Goal: Find specific page/section: Find specific page/section

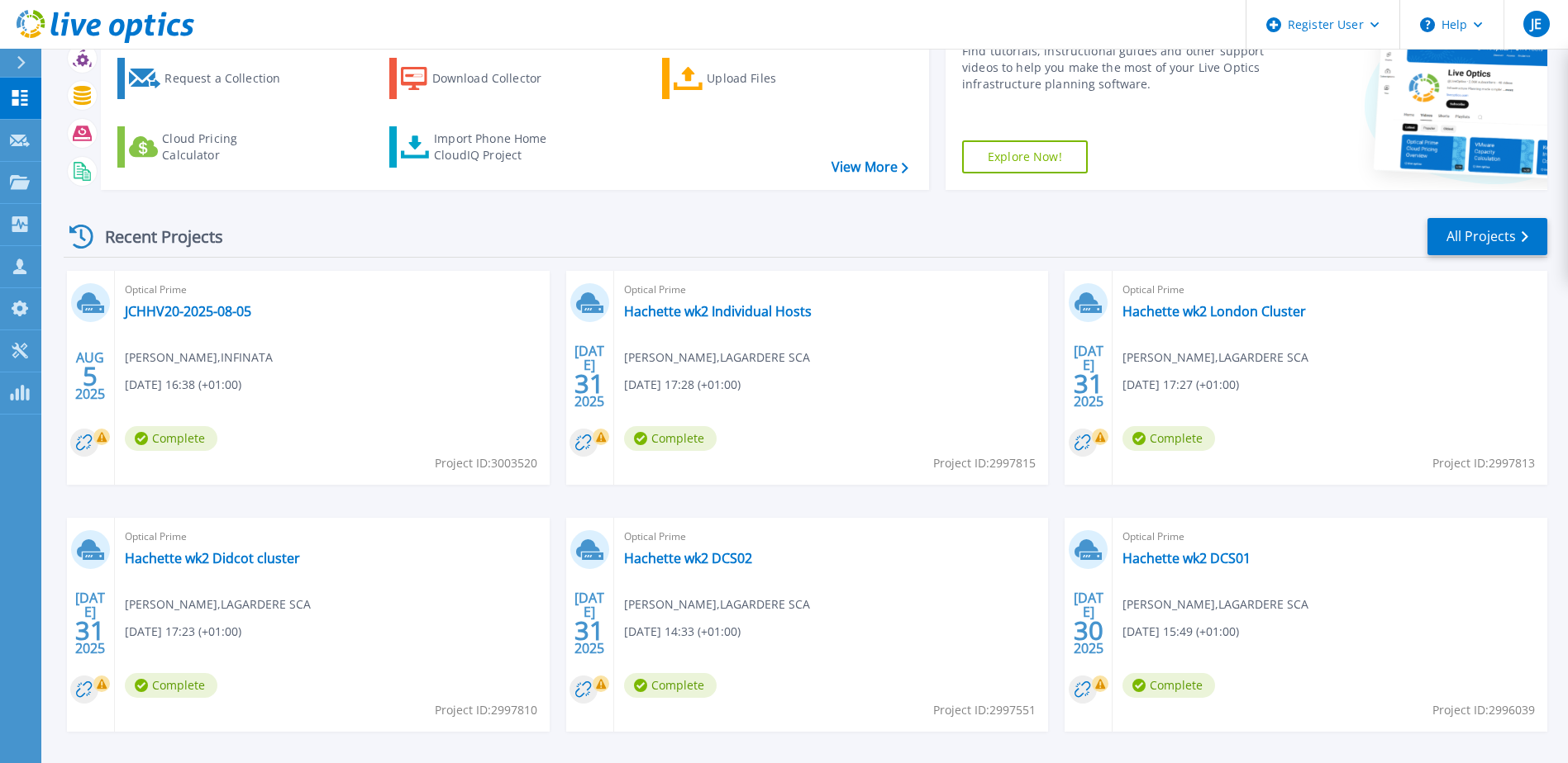
scroll to position [70, 0]
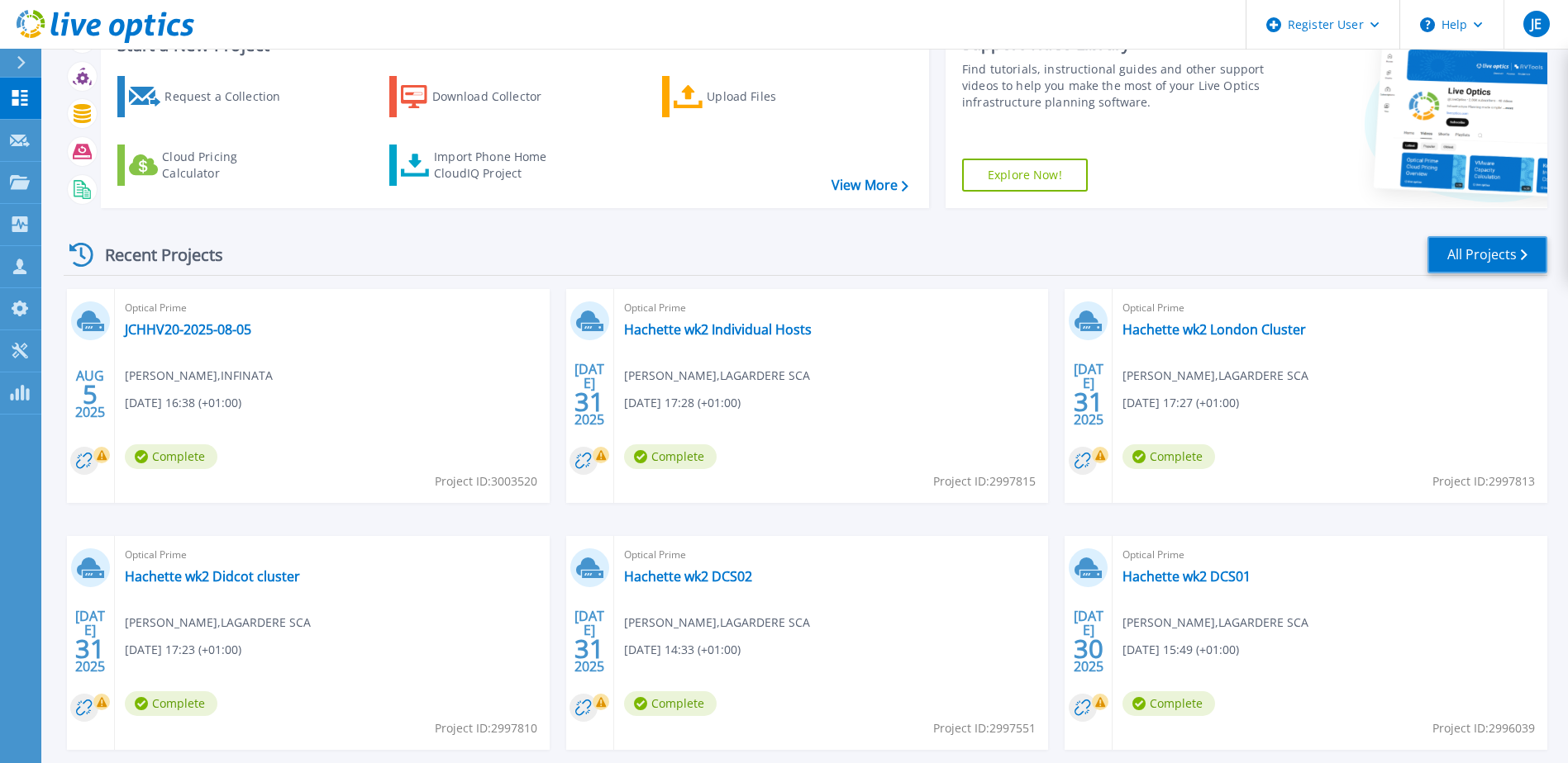
click at [1467, 248] on link "All Projects" at bounding box center [1487, 255] width 120 height 38
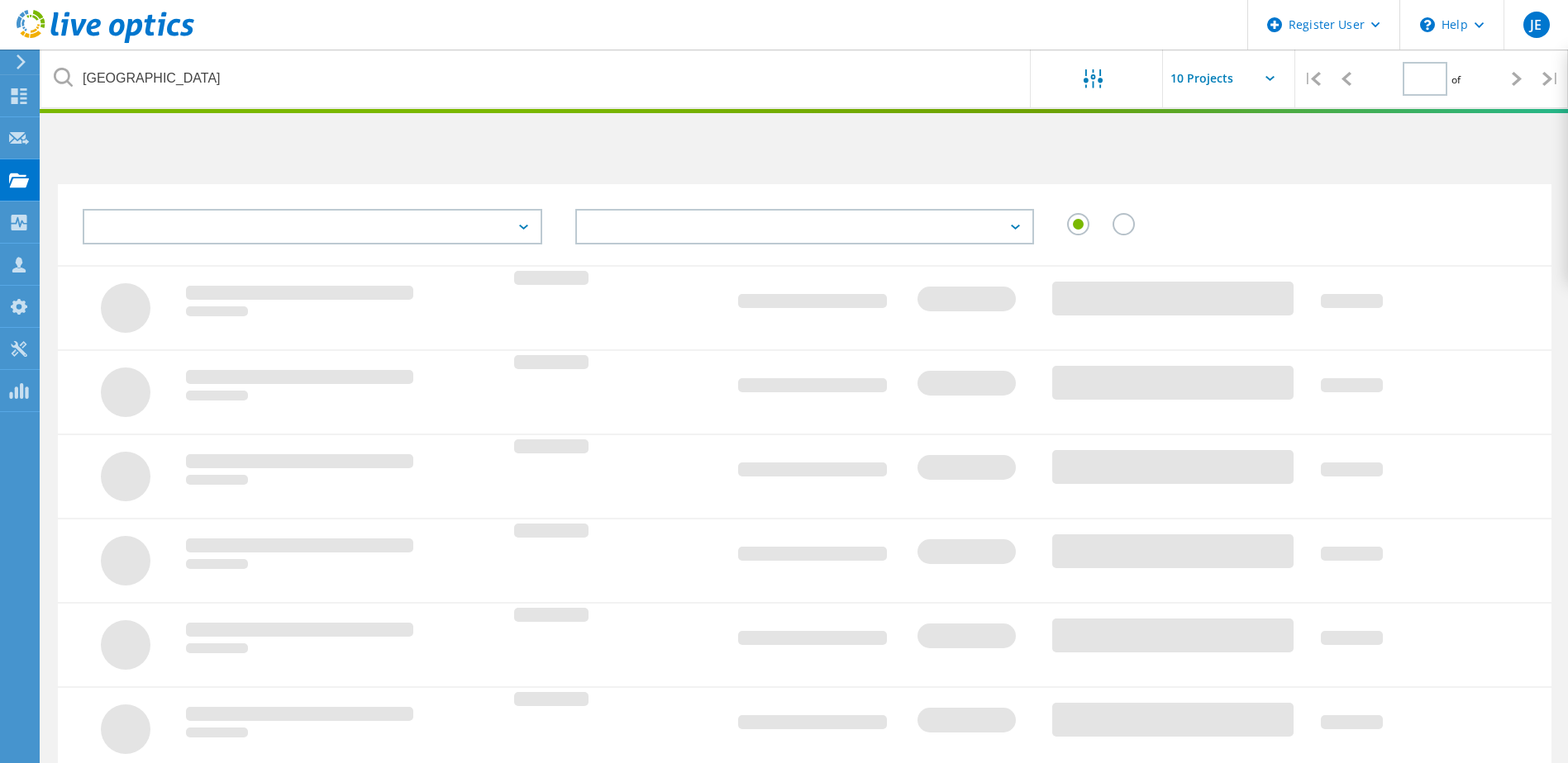
type input "1"
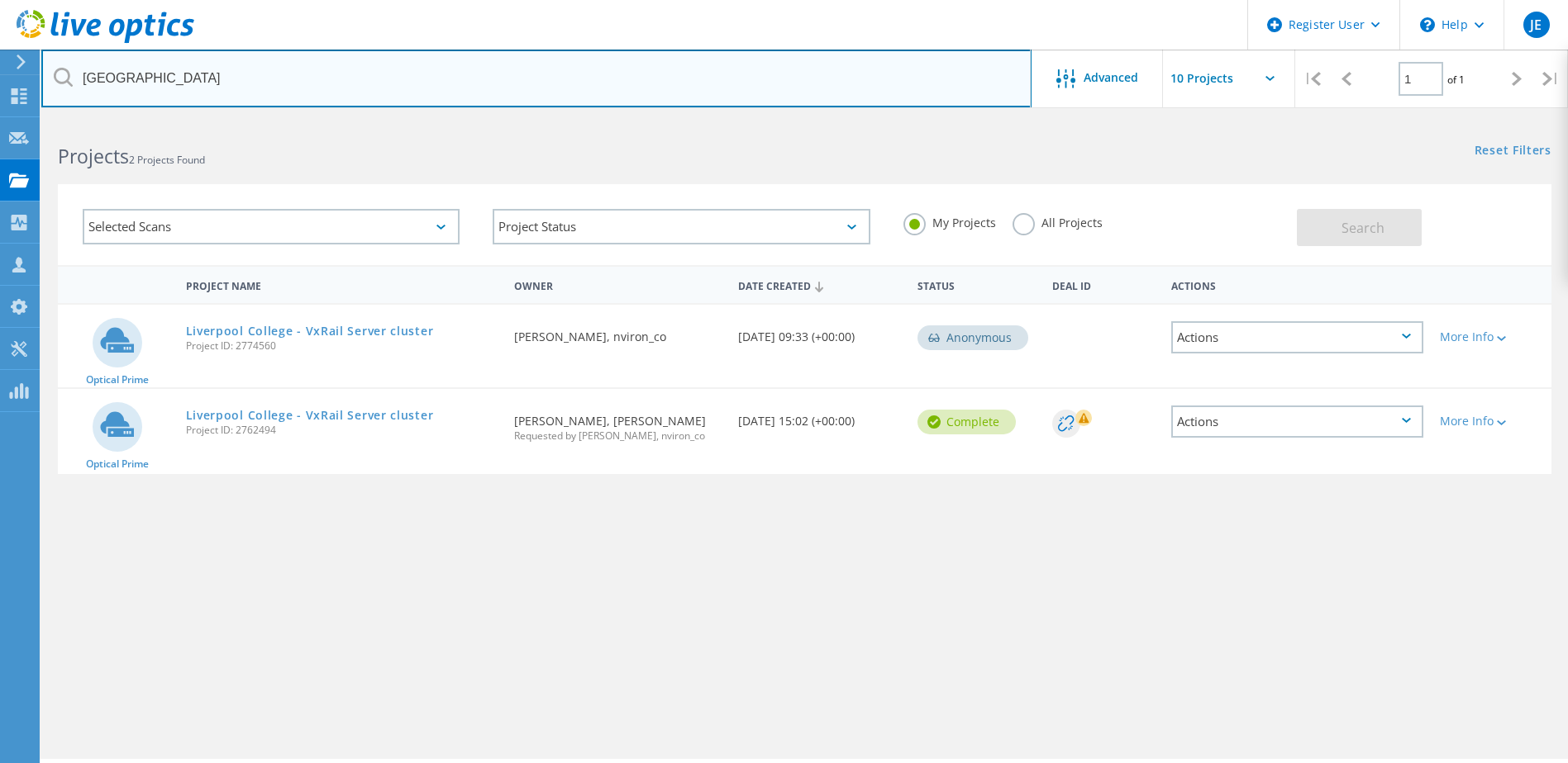
click at [300, 97] on input "[GEOGRAPHIC_DATA]" at bounding box center [536, 78] width 990 height 58
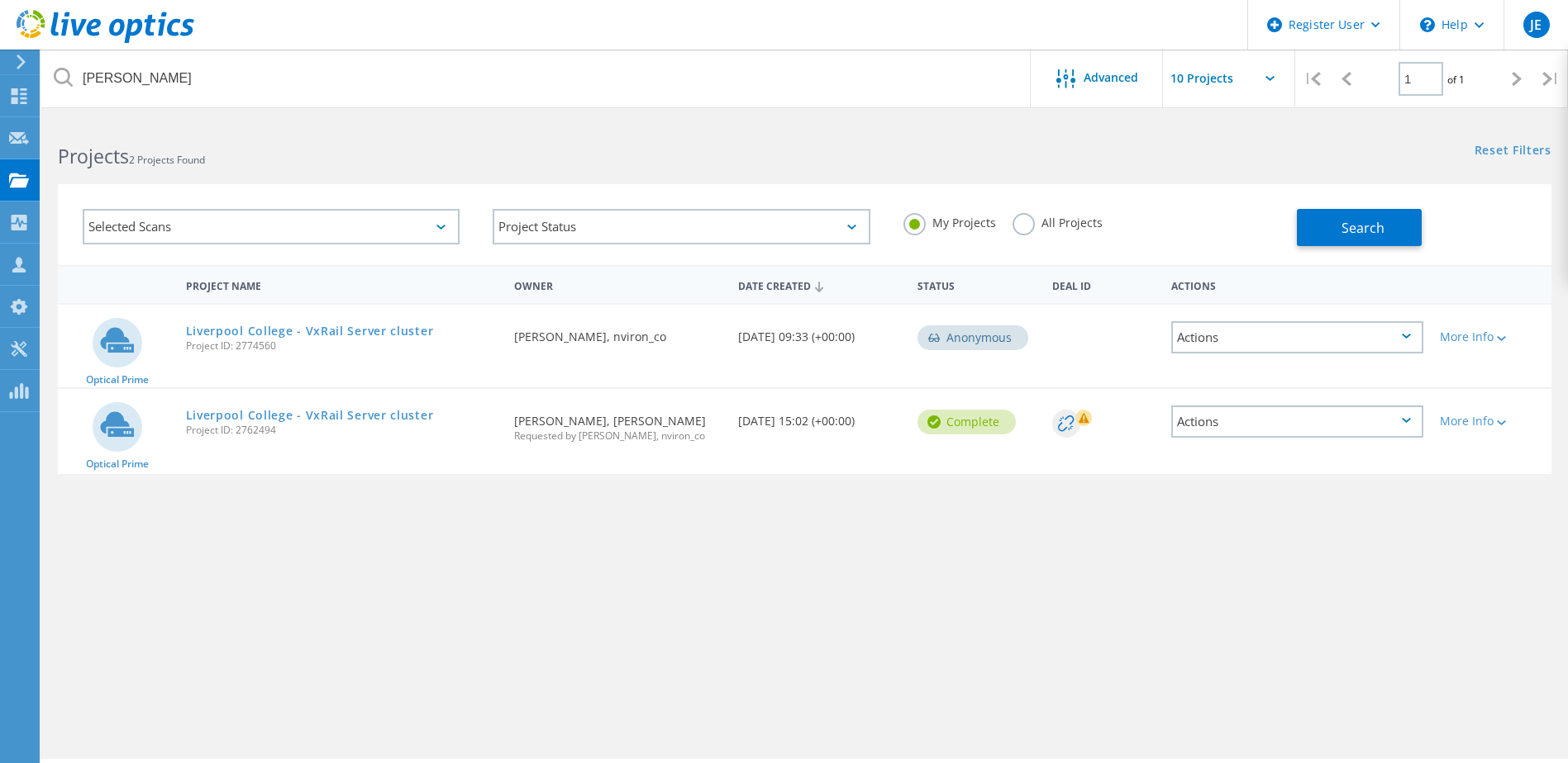
click at [1015, 219] on label "All Projects" at bounding box center [1057, 220] width 90 height 16
click at [0, 0] on input "All Projects" at bounding box center [0, 0] width 0 height 0
click at [1367, 230] on span "Search" at bounding box center [1362, 228] width 43 height 18
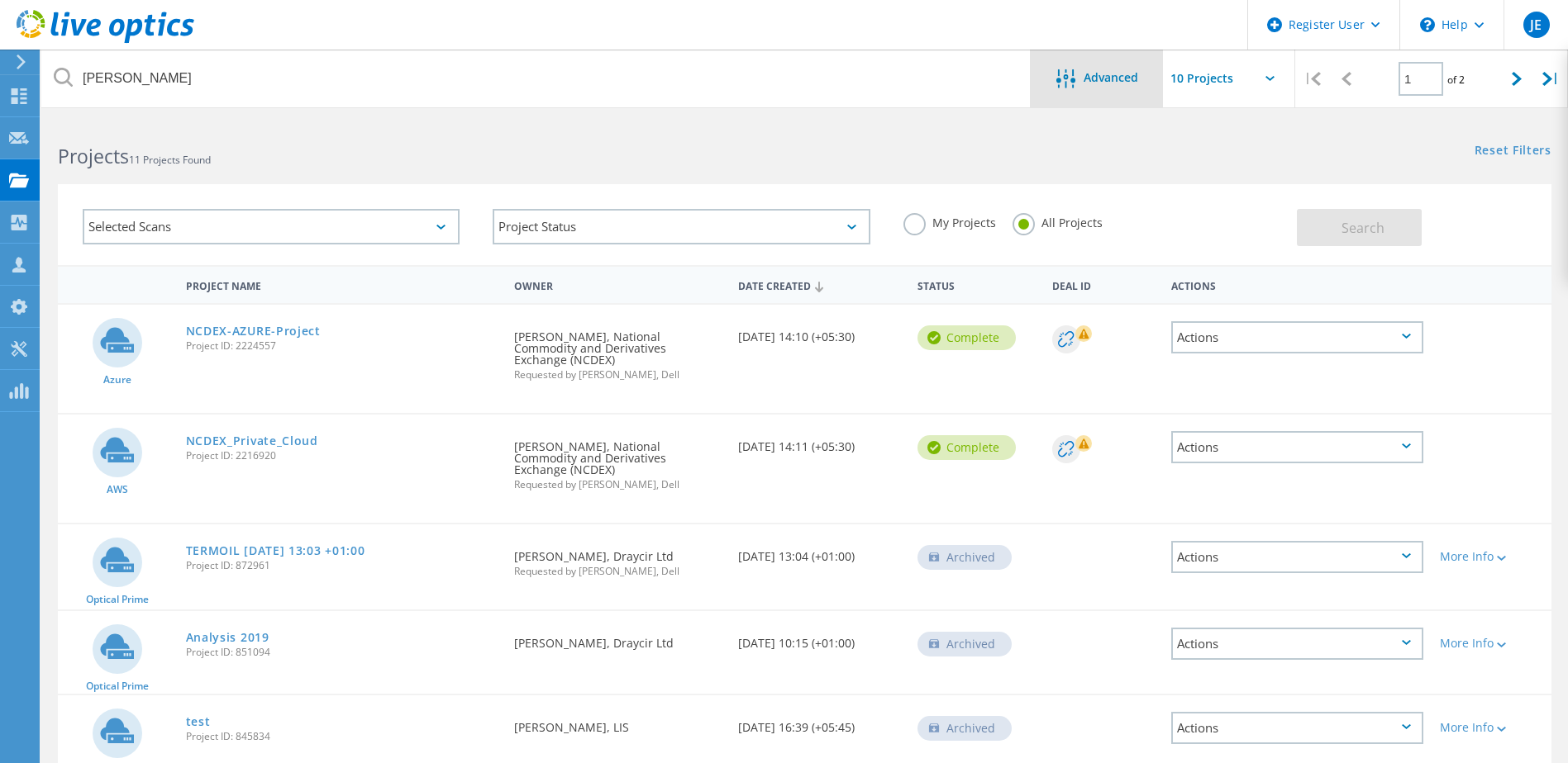
click at [1079, 78] on div at bounding box center [1070, 80] width 28 height 21
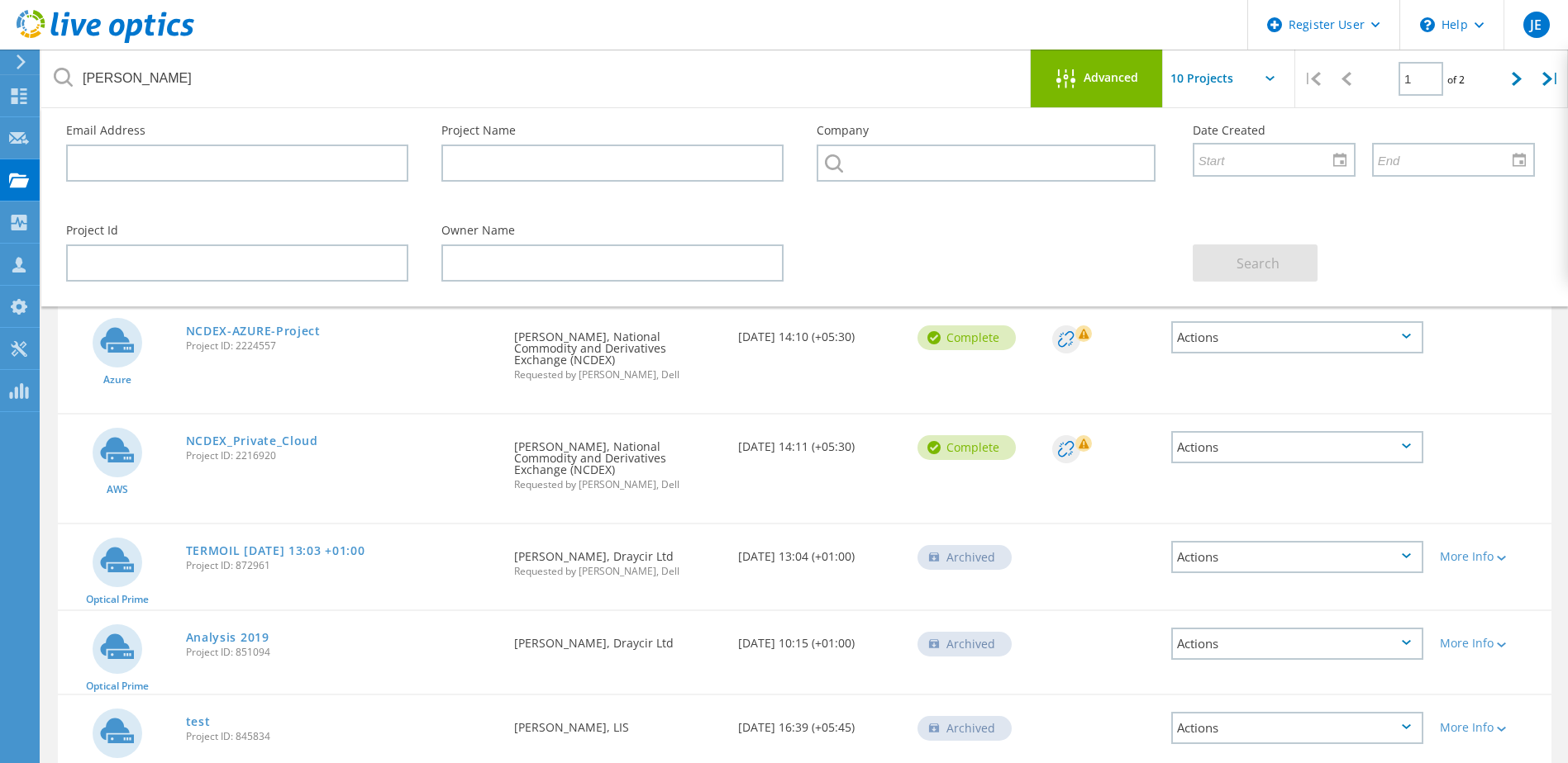
click at [1076, 79] on div at bounding box center [1070, 80] width 28 height 21
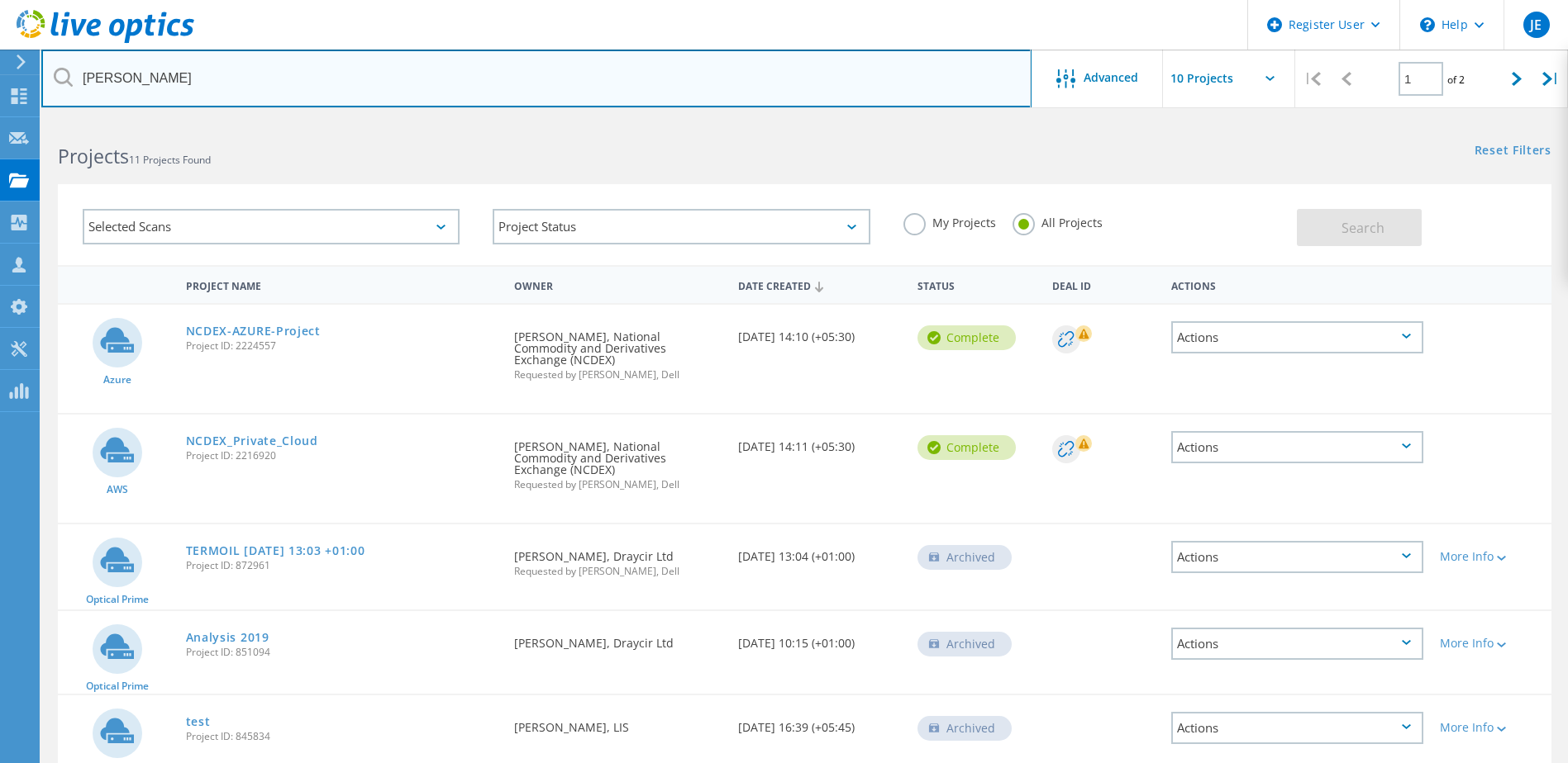
click at [168, 82] on input "[PERSON_NAME]" at bounding box center [536, 78] width 990 height 58
type input "metroline"
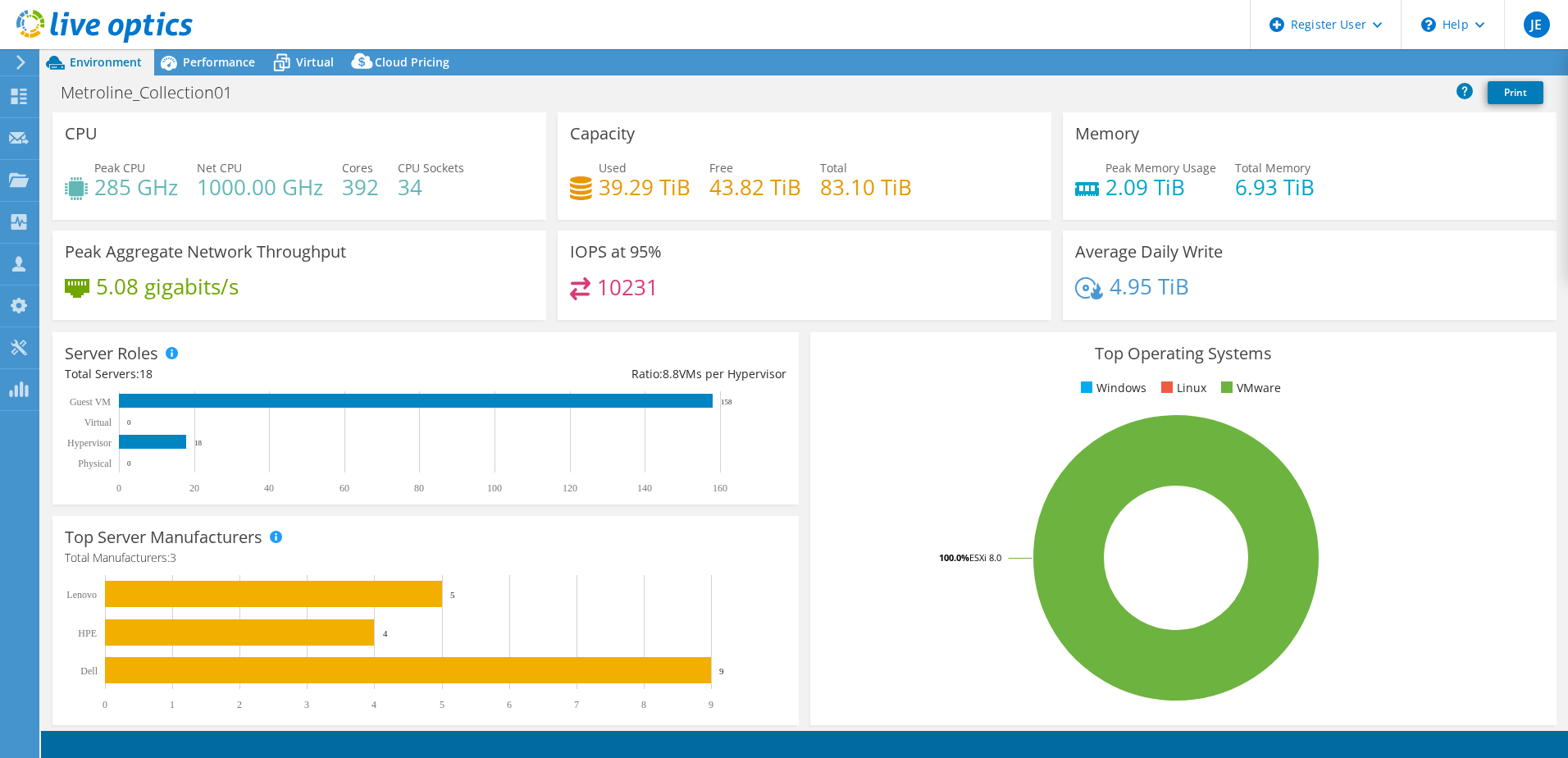
click at [545, 113] on div "CPU Peak CPU 285 GHz Net CPU 1000.00 GHz Cores 392 CPU Sockets 34" at bounding box center [299, 166] width 505 height 108
click at [805, 338] on div "Top Operating Systems Windows Linux VMware 100.0% ESXi 8.0" at bounding box center [1184, 529] width 758 height 405
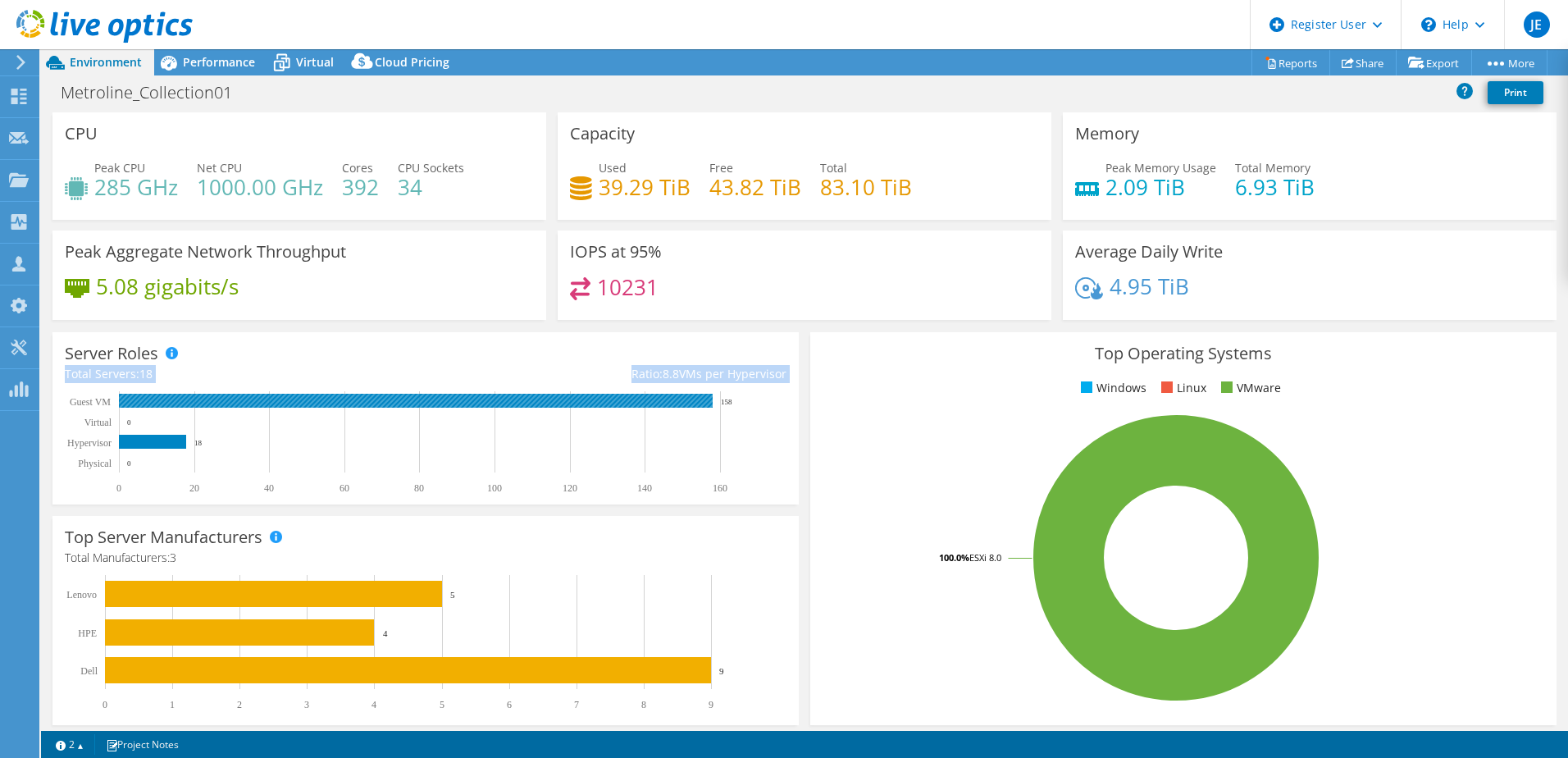
drag, startPoint x: 795, startPoint y: 335, endPoint x: 759, endPoint y: 392, distance: 67.4
click at [759, 392] on div "Server Roles Physical Servers represent bare metal servers that were targets of…" at bounding box center [425, 419] width 758 height 184
click at [786, 376] on div "Server Roles Physical Servers represent bare metal servers that were targets of…" at bounding box center [426, 418] width 747 height 172
click at [798, 365] on div "Server Roles Physical Servers represent bare metal servers that were targets of…" at bounding box center [425, 419] width 758 height 184
